Goal: Information Seeking & Learning: Learn about a topic

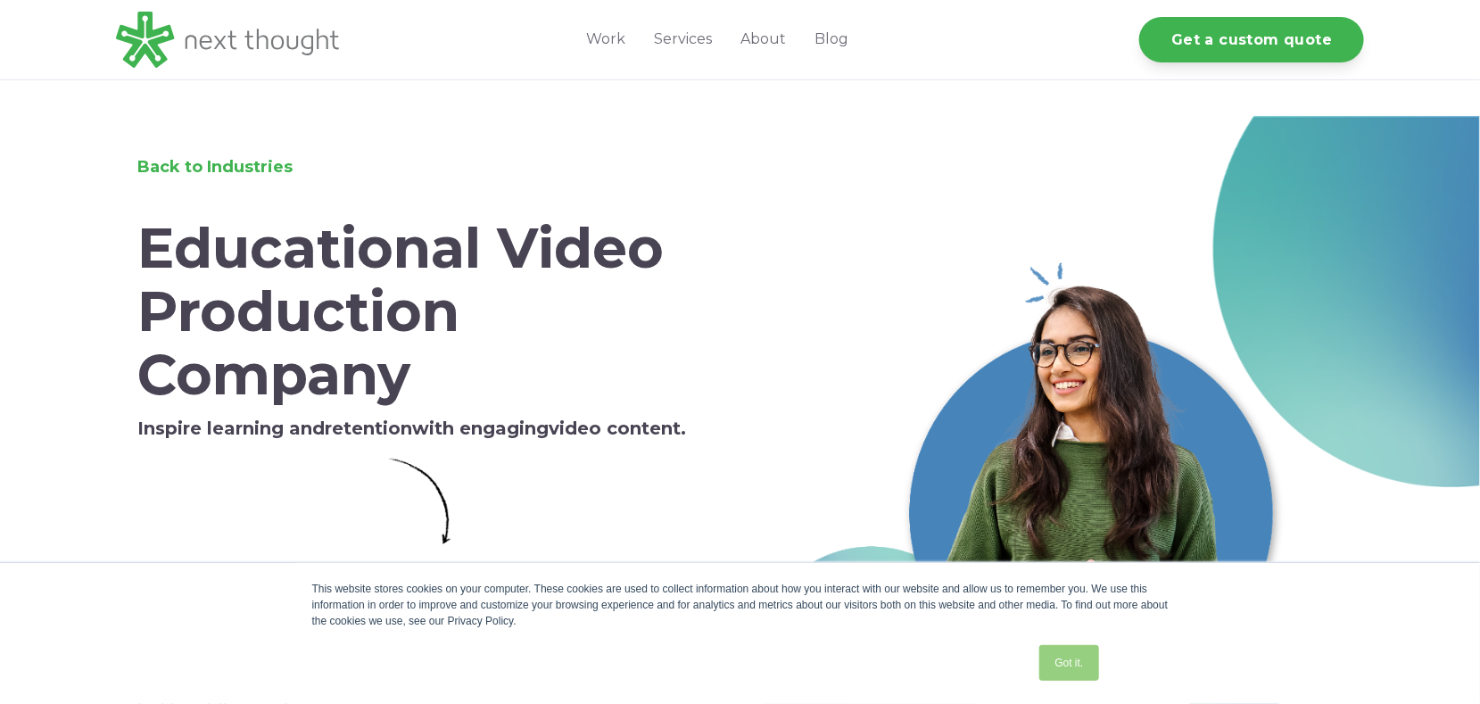
click at [1067, 667] on link "Got it." at bounding box center [1068, 663] width 59 height 36
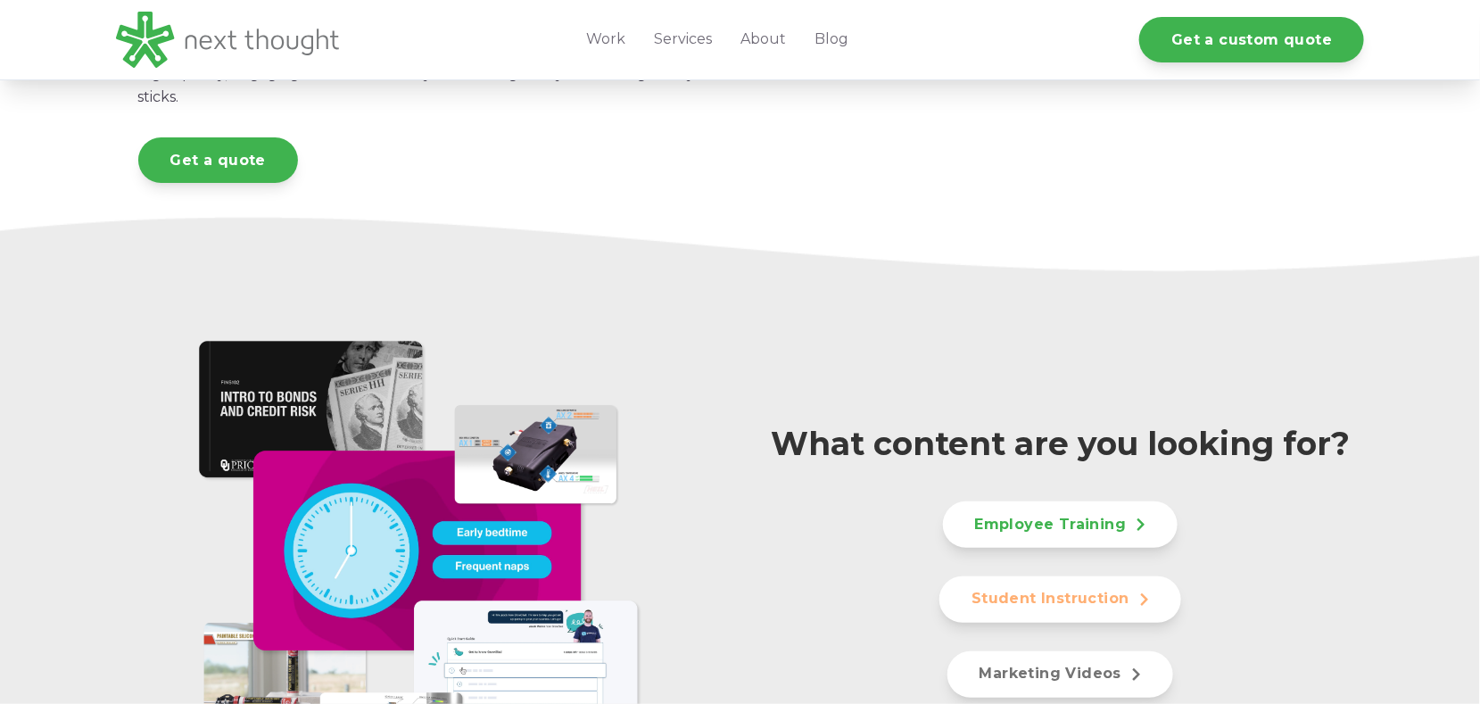
scroll to position [446, 0]
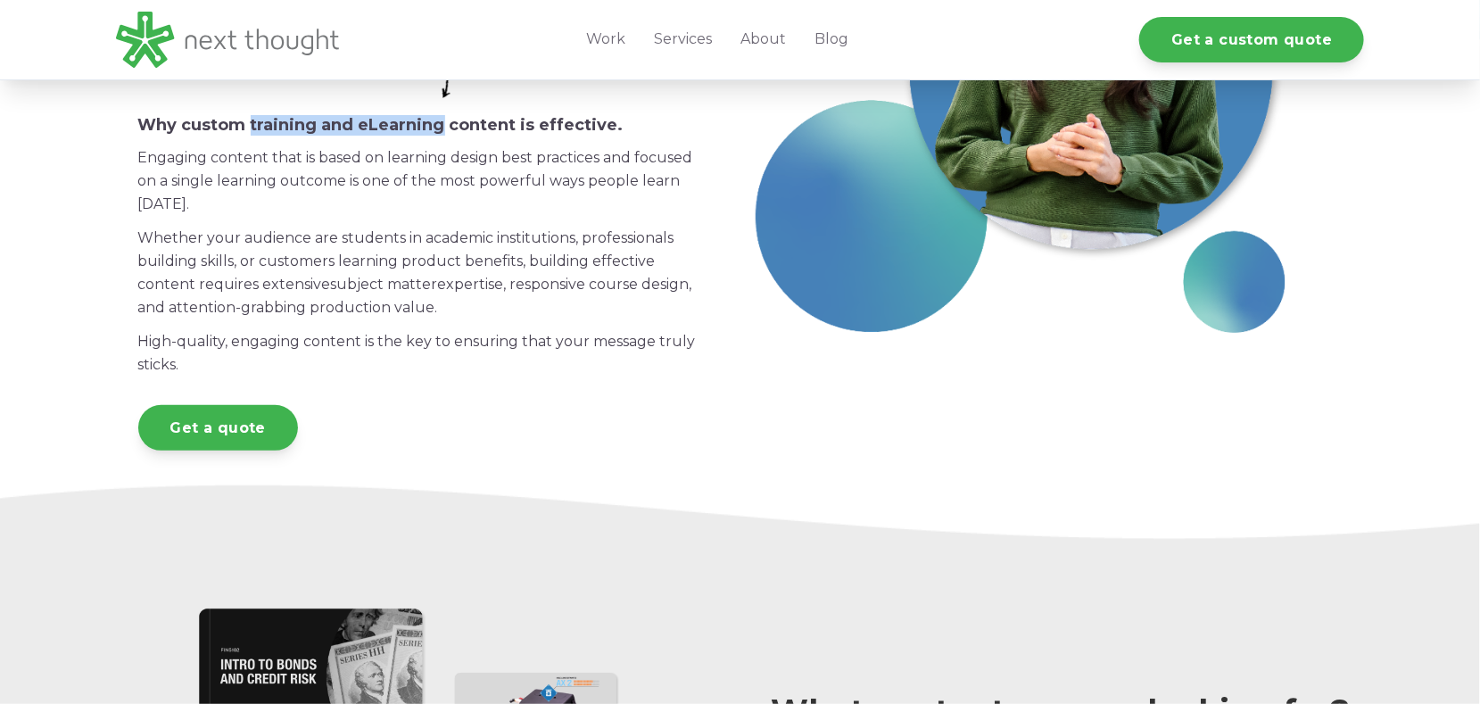
drag, startPoint x: 249, startPoint y: 123, endPoint x: 441, endPoint y: 124, distance: 191.8
click at [441, 124] on h6 "Why custom training and eLearning content is effective." at bounding box center [420, 126] width 564 height 20
copy h6 "training and eLearning"
click at [449, 258] on span "Whether your audience are students in academic institutions, professionals buil…" at bounding box center [406, 260] width 536 height 63
drag, startPoint x: 510, startPoint y: 124, endPoint x: 251, endPoint y: 120, distance: 259.7
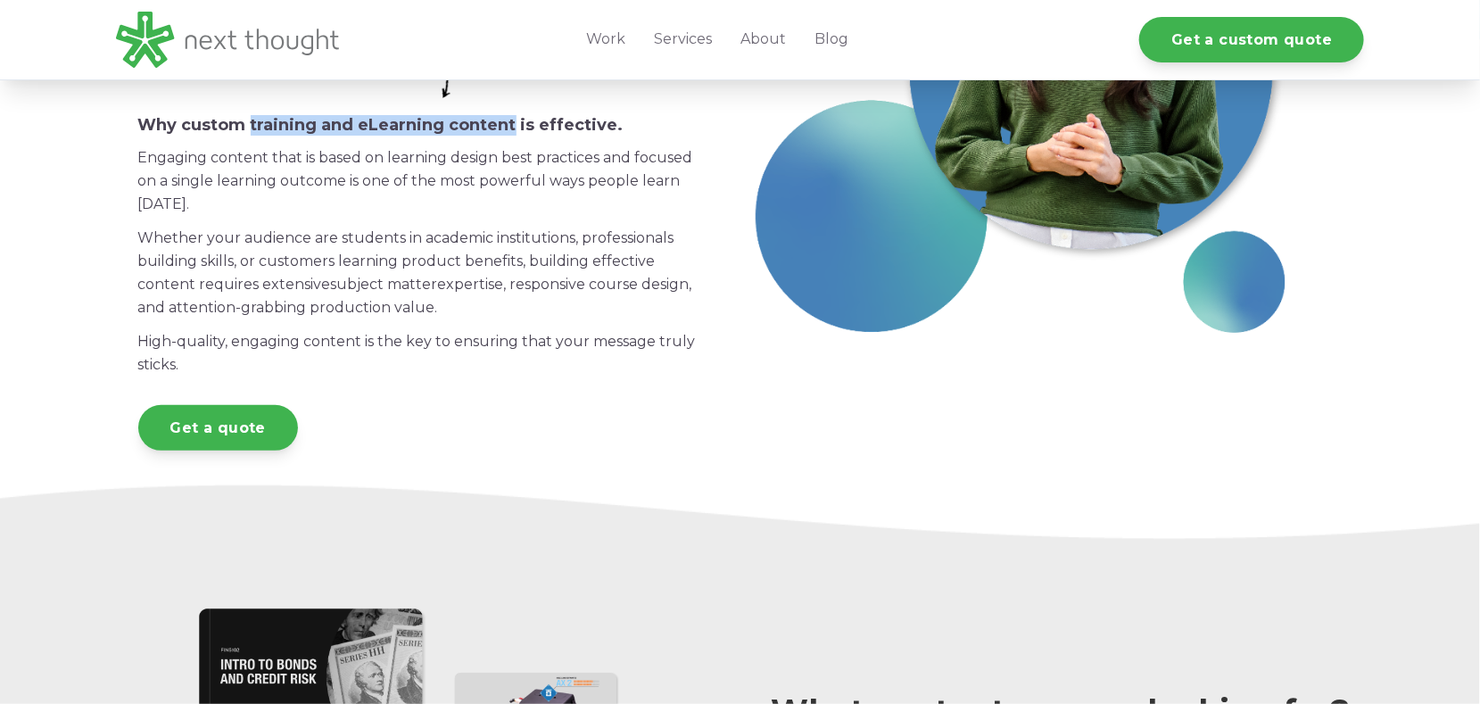
click at [251, 120] on h6 "Why custom training and eLearning content is effective." at bounding box center [420, 126] width 564 height 20
copy h6 "training and eLearning content"
click at [471, 352] on p "High-quality , engaging content is the key to ensuring that your message truly …" at bounding box center [420, 353] width 564 height 46
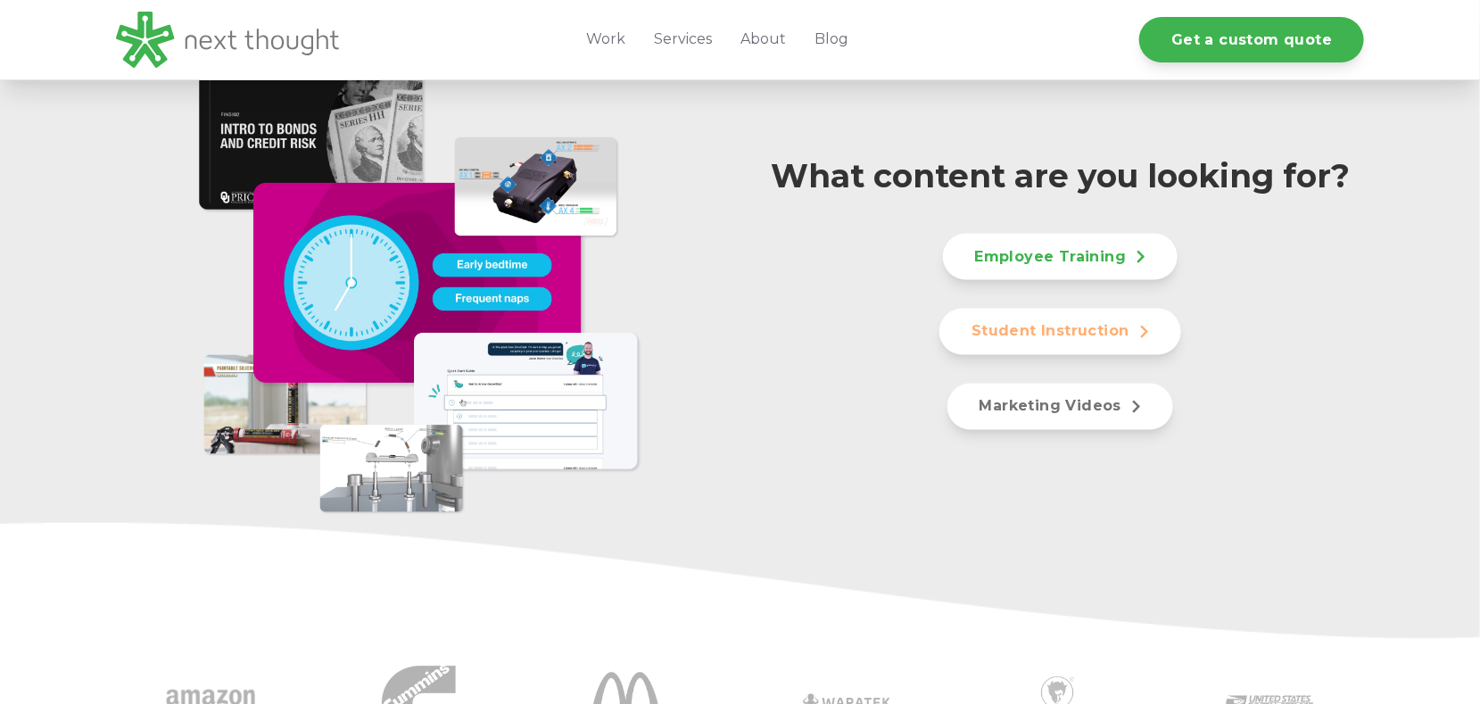
scroll to position [1160, 0]
